Goal: Navigation & Orientation: Find specific page/section

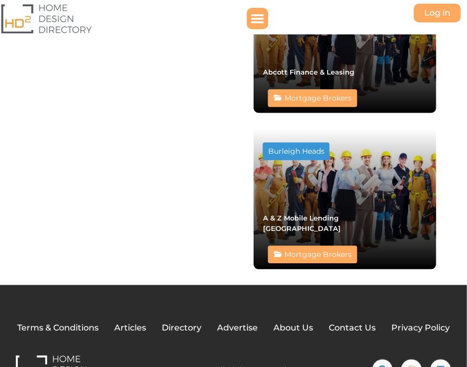
scroll to position [640, 0]
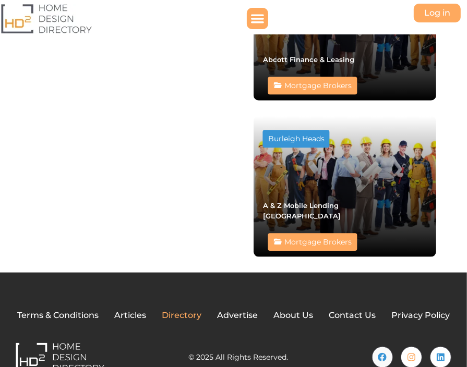
click at [184, 309] on span "Directory" at bounding box center [182, 315] width 40 height 13
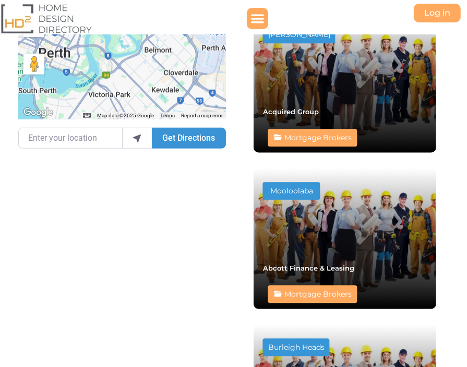
scroll to position [171, 0]
